Goal: Task Accomplishment & Management: Manage account settings

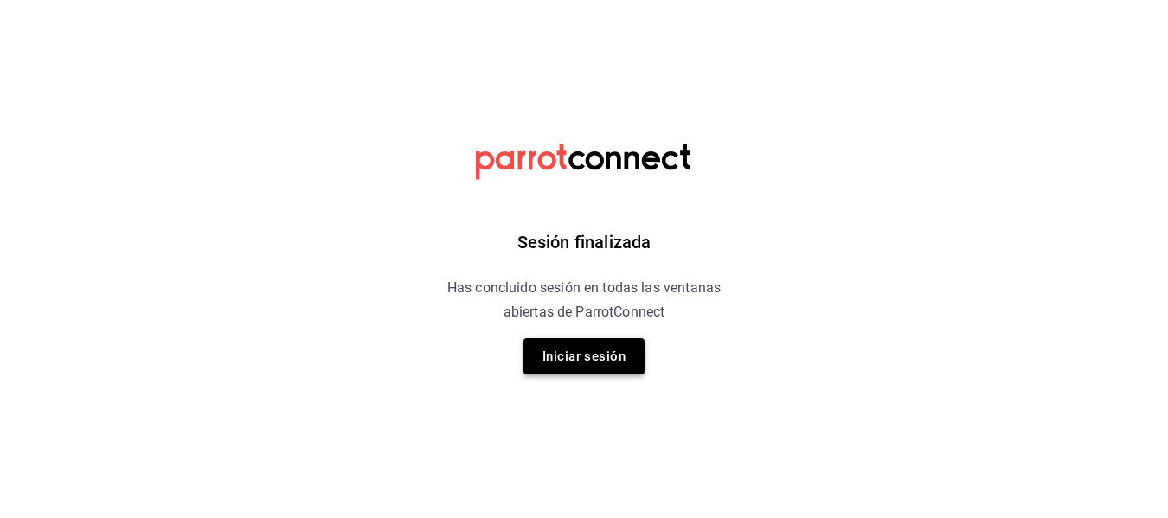
click at [537, 349] on button "Iniciar sesión" at bounding box center [583, 356] width 121 height 36
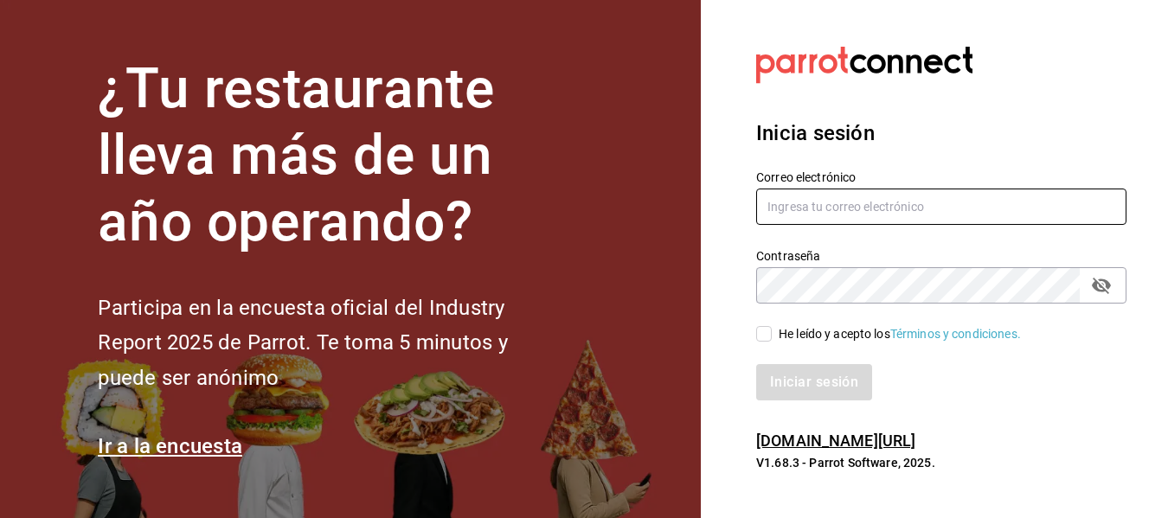
type input "[PERSON_NAME][EMAIL_ADDRESS][DOMAIN_NAME]"
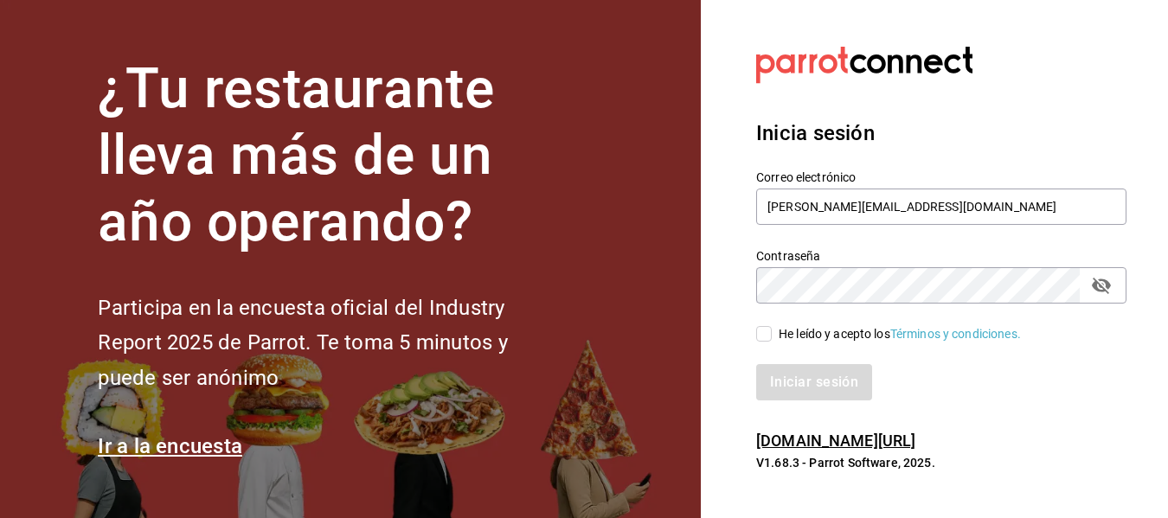
click at [768, 337] on input "He leído y acepto los Términos y condiciones." at bounding box center [764, 334] width 16 height 16
checkbox input "true"
click at [830, 378] on button "Iniciar sesión" at bounding box center [815, 382] width 118 height 36
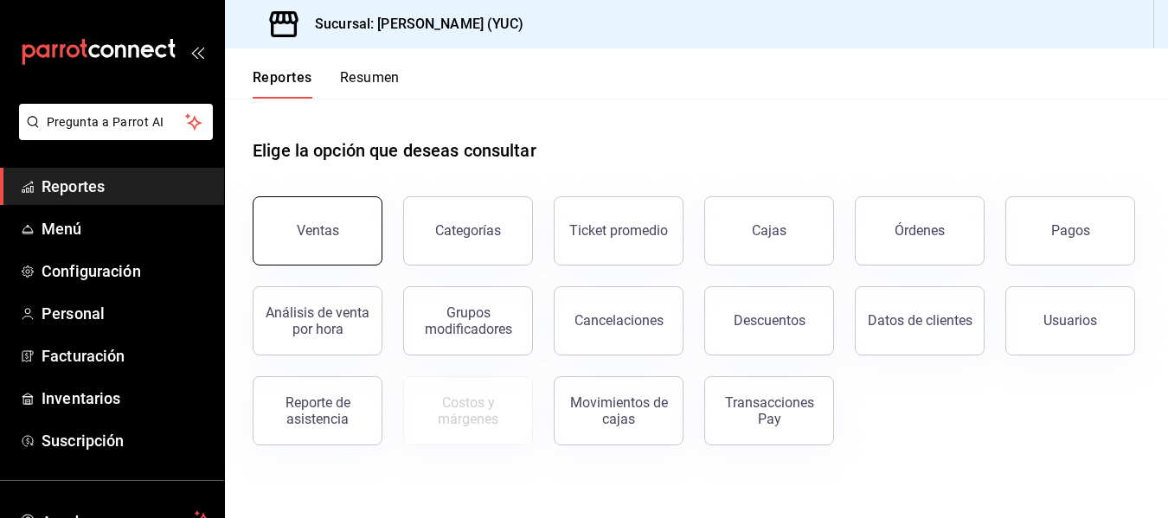
click at [343, 231] on button "Ventas" at bounding box center [318, 230] width 130 height 69
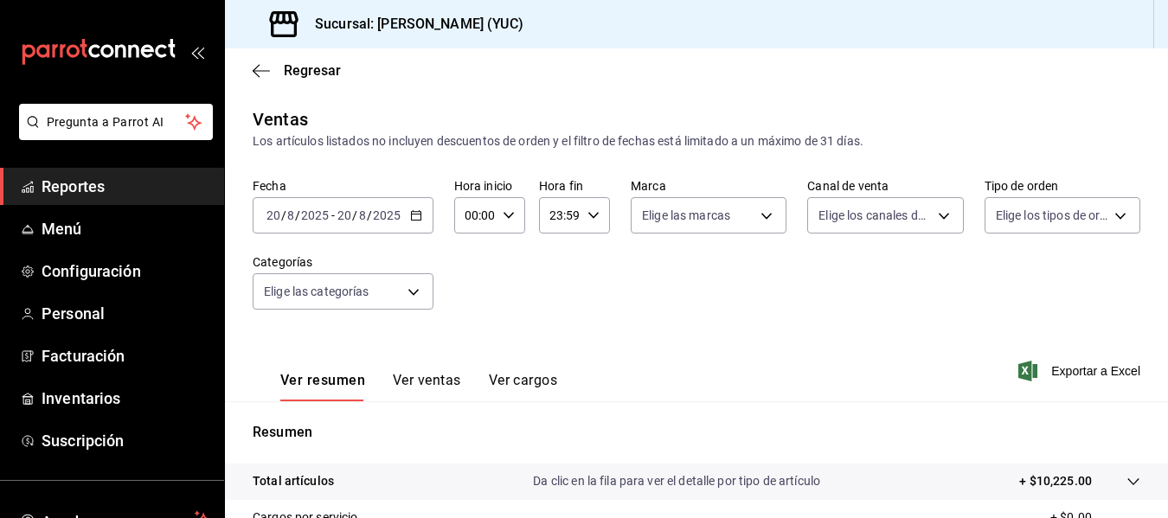
scroll to position [132, 0]
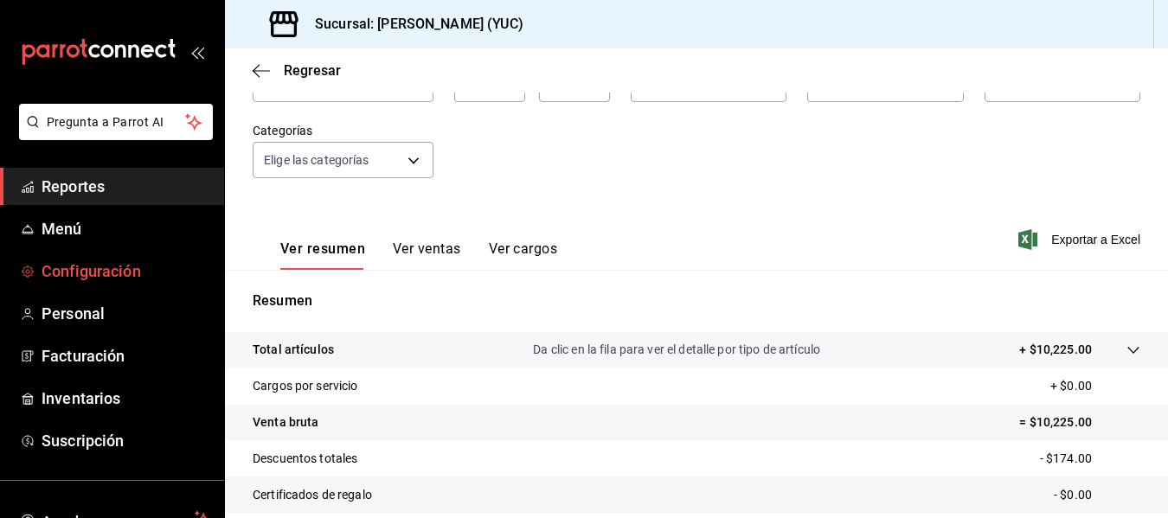
click at [95, 269] on span "Configuración" at bounding box center [126, 271] width 169 height 23
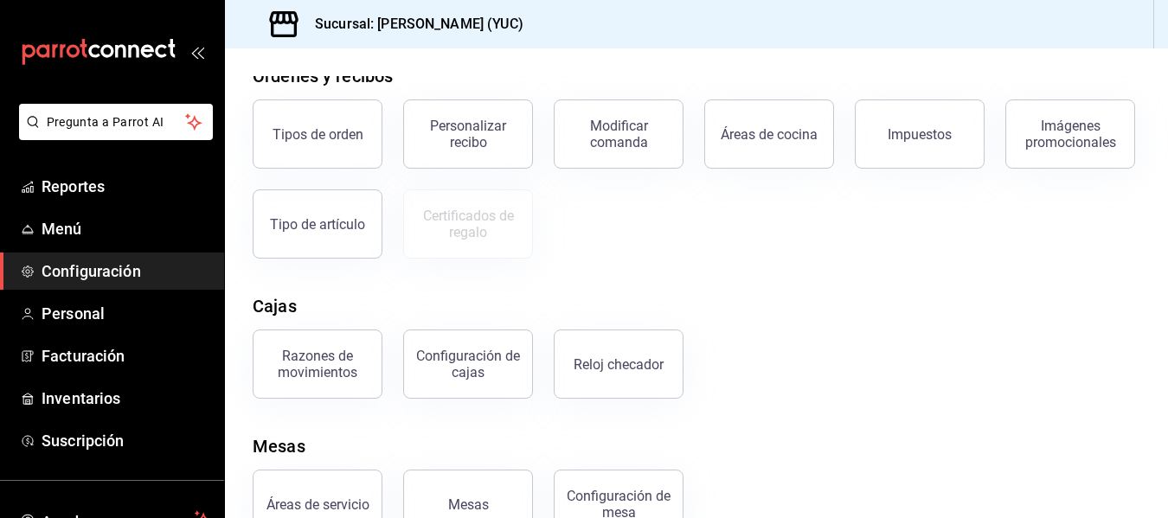
scroll to position [359, 0]
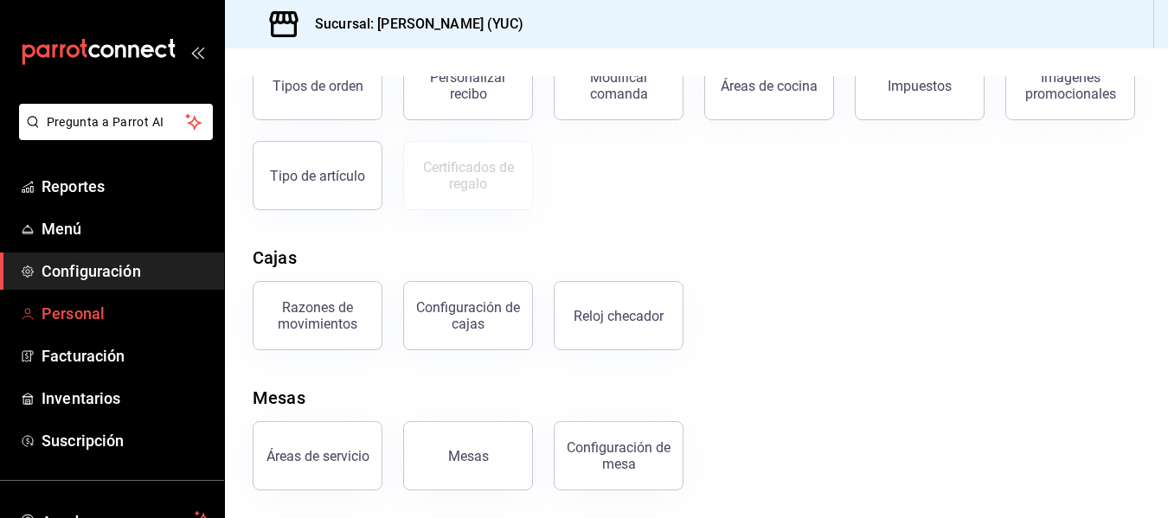
click at [77, 306] on span "Personal" at bounding box center [126, 313] width 169 height 23
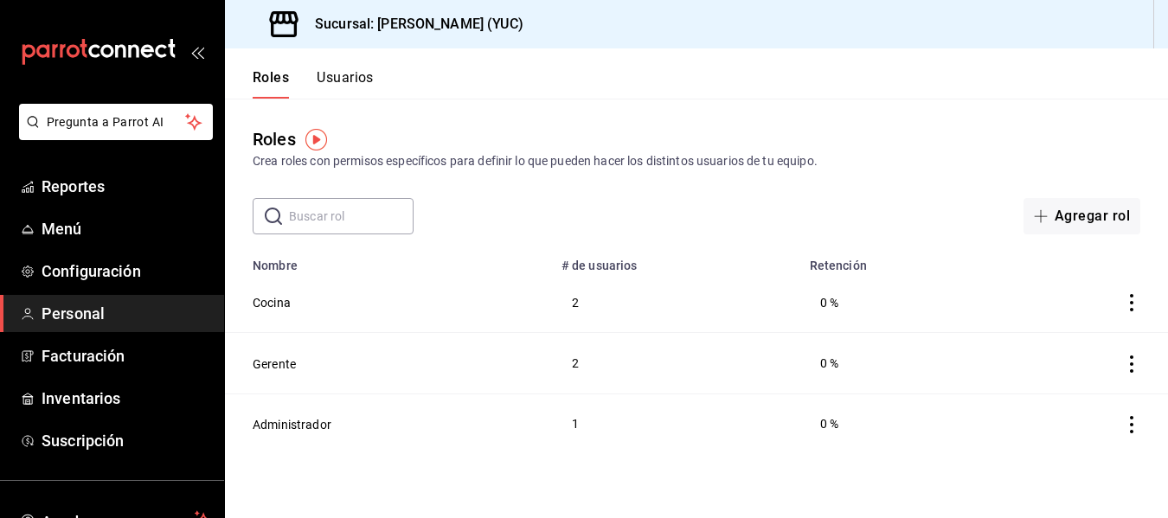
click at [358, 76] on button "Usuarios" at bounding box center [345, 83] width 57 height 29
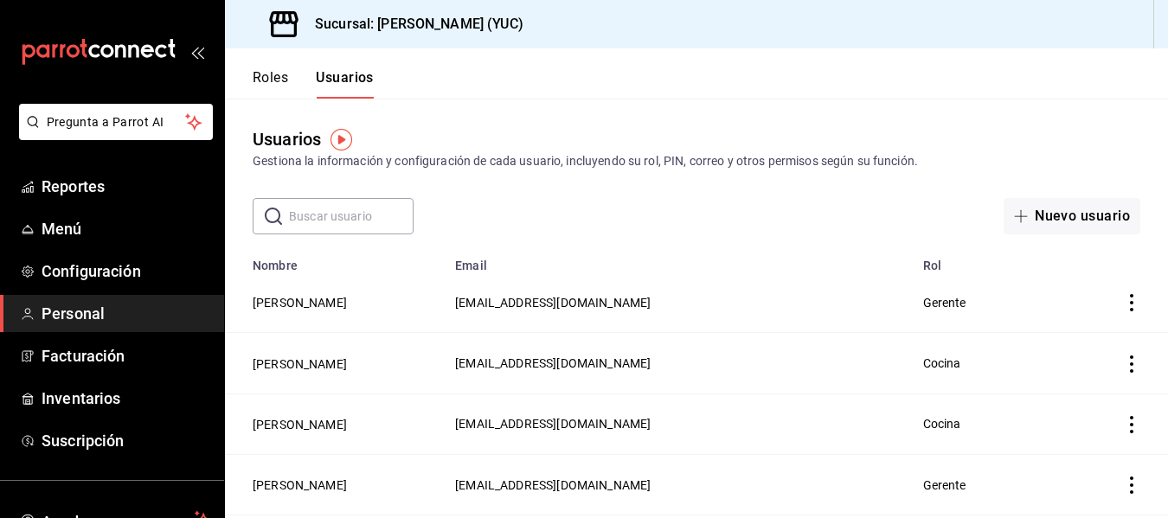
click at [1130, 305] on icon "actions" at bounding box center [1131, 302] width 3 height 17
click at [1056, 326] on span "Eliminar" at bounding box center [1056, 327] width 44 height 14
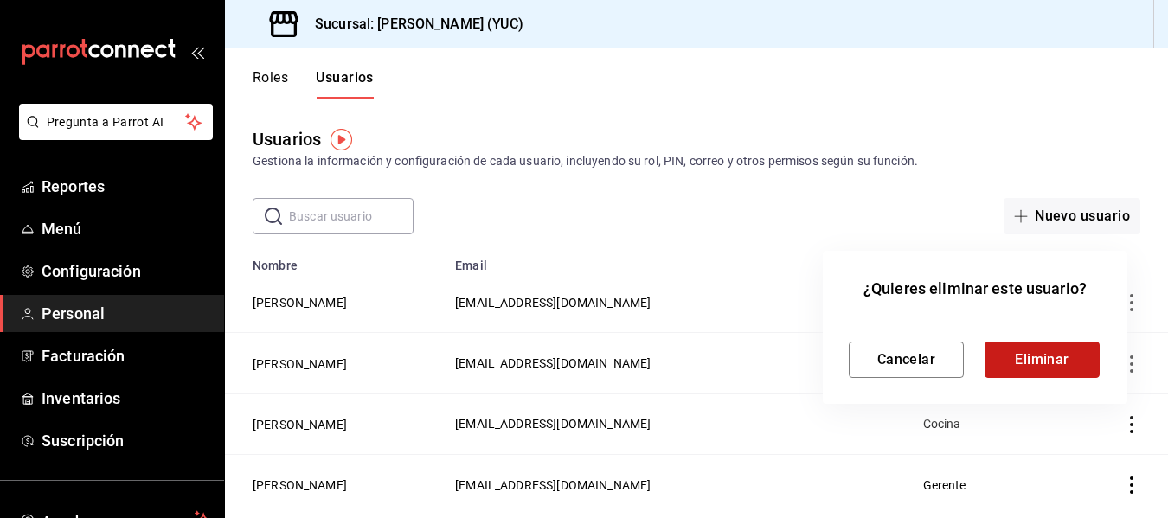
click at [1053, 364] on button "Eliminar" at bounding box center [1042, 360] width 115 height 36
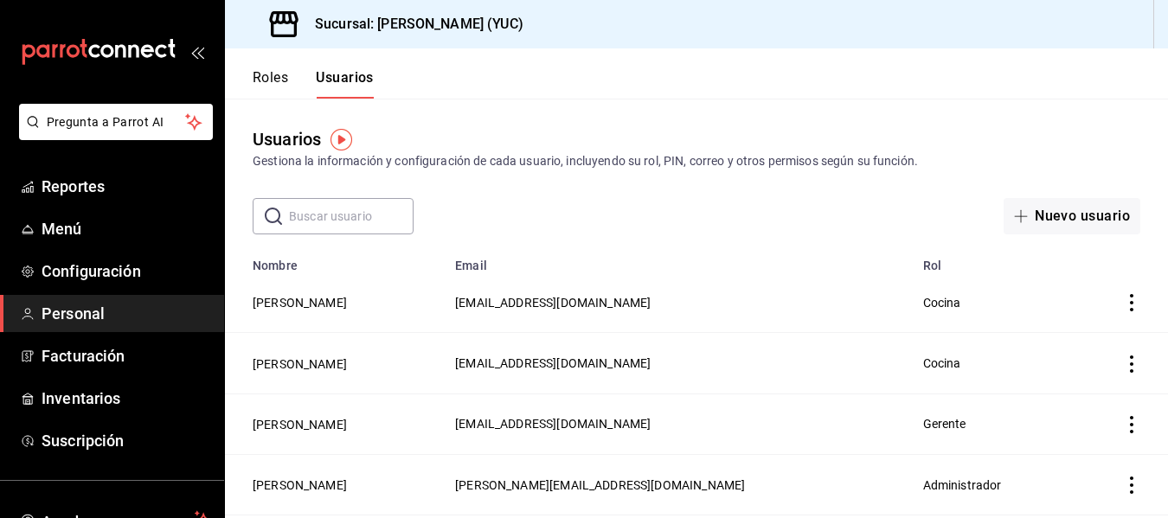
click at [1130, 303] on icon "actions" at bounding box center [1131, 302] width 3 height 17
click at [1053, 331] on span "Eliminar" at bounding box center [1056, 327] width 44 height 14
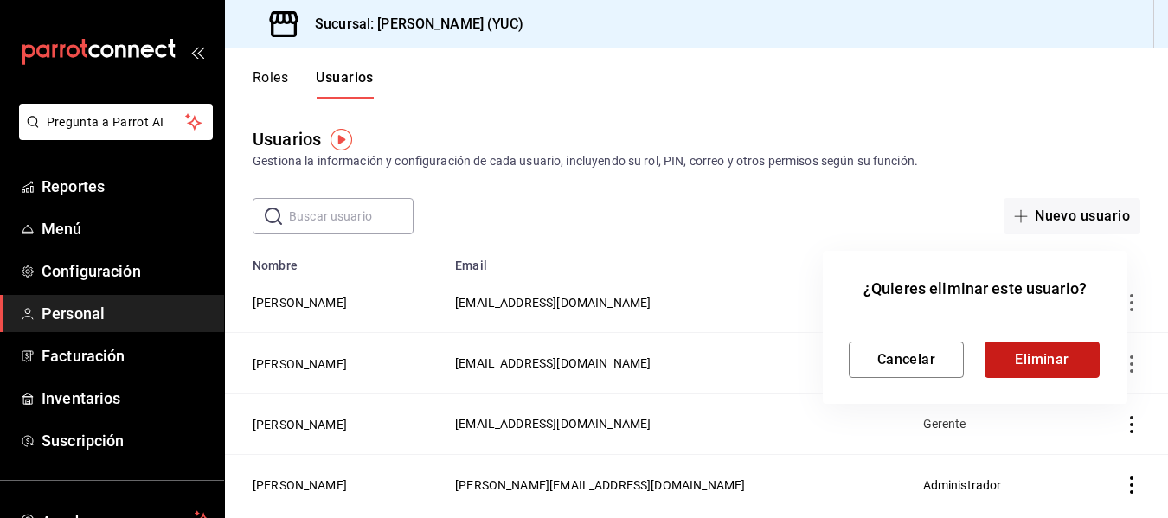
click at [1051, 354] on button "Eliminar" at bounding box center [1042, 360] width 115 height 36
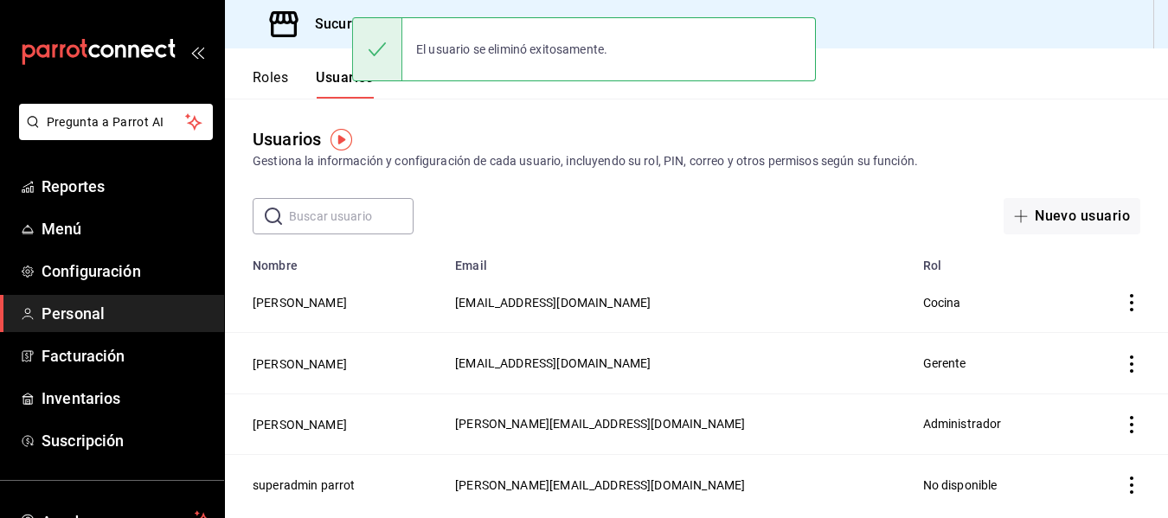
click at [1131, 303] on icon "actions" at bounding box center [1131, 302] width 3 height 17
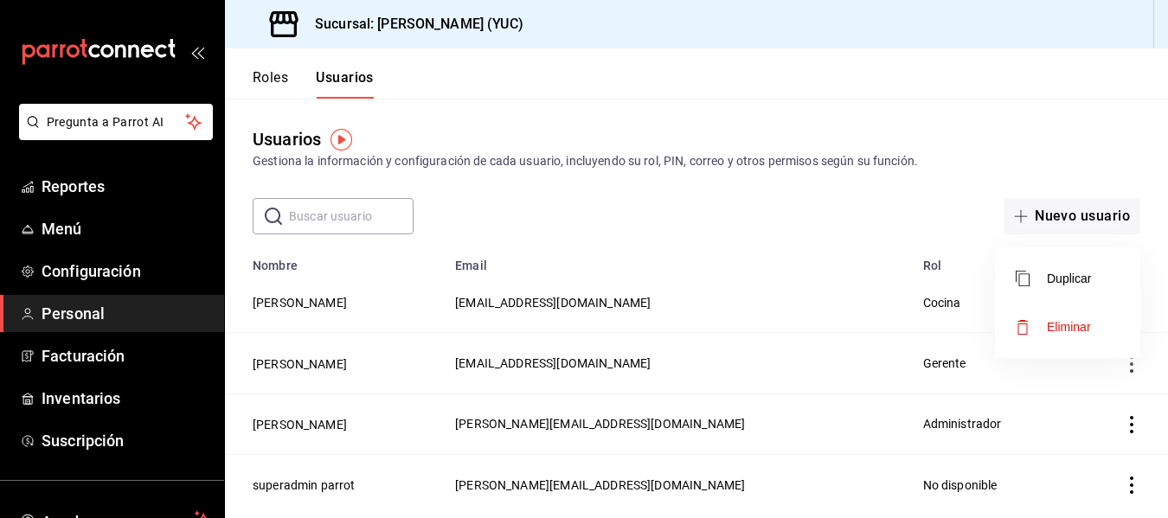
click at [1075, 326] on span "Eliminar" at bounding box center [1069, 327] width 44 height 14
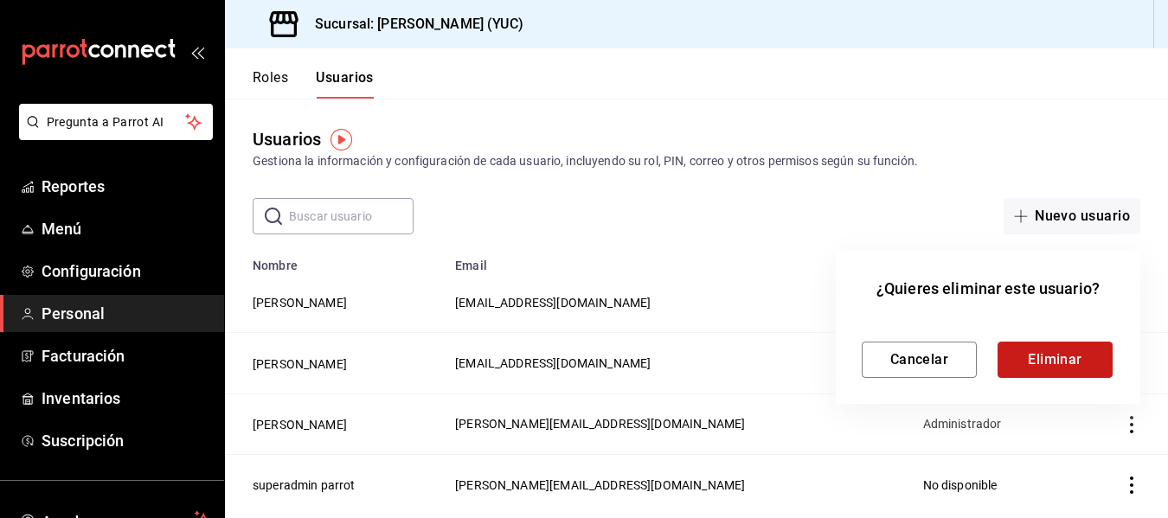
click at [1063, 356] on button "Eliminar" at bounding box center [1055, 360] width 115 height 36
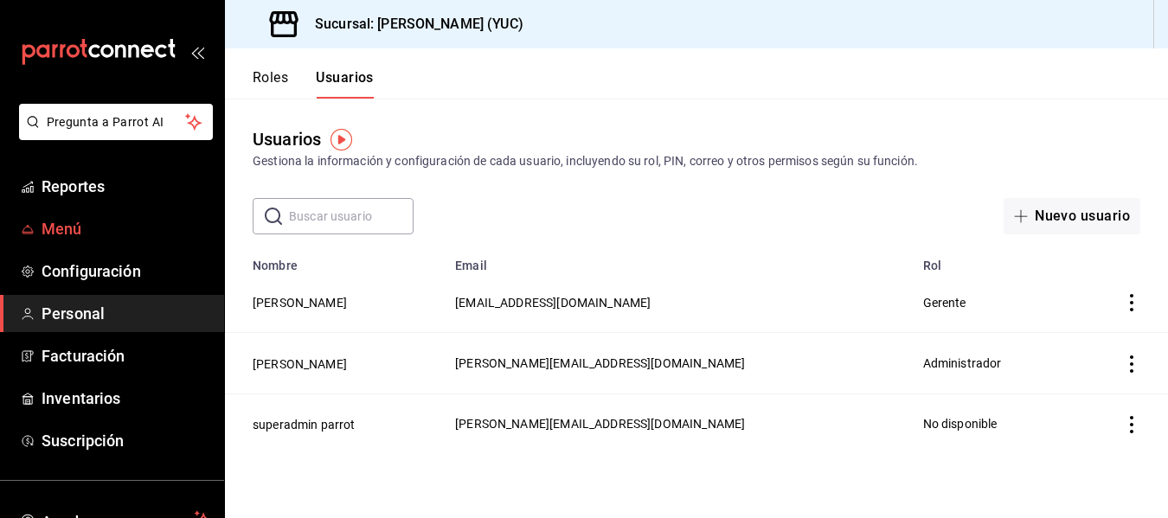
click at [59, 225] on span "Menú" at bounding box center [126, 228] width 169 height 23
